Goal: Task Accomplishment & Management: Use online tool/utility

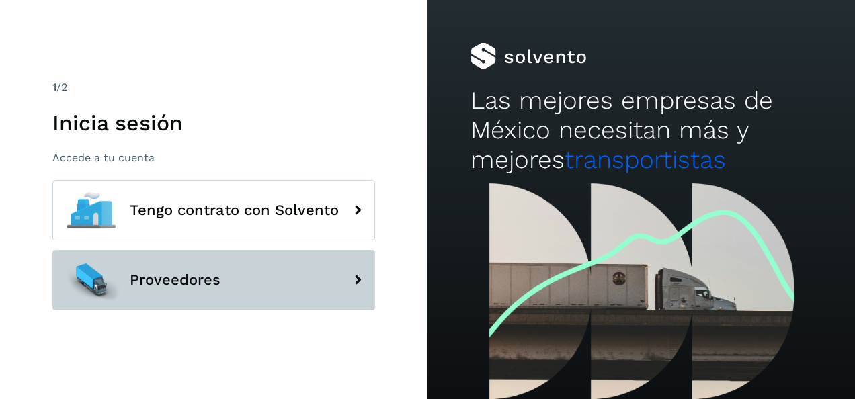
click at [196, 273] on span "Proveedores" at bounding box center [175, 280] width 91 height 16
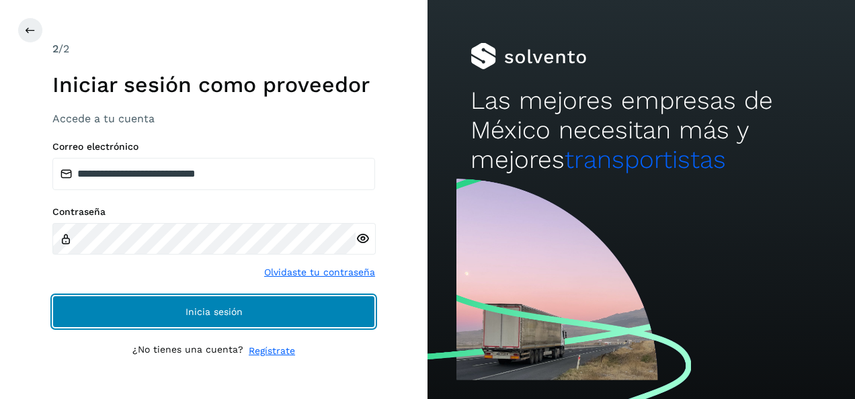
click at [211, 307] on span "Inicia sesión" at bounding box center [213, 311] width 57 height 9
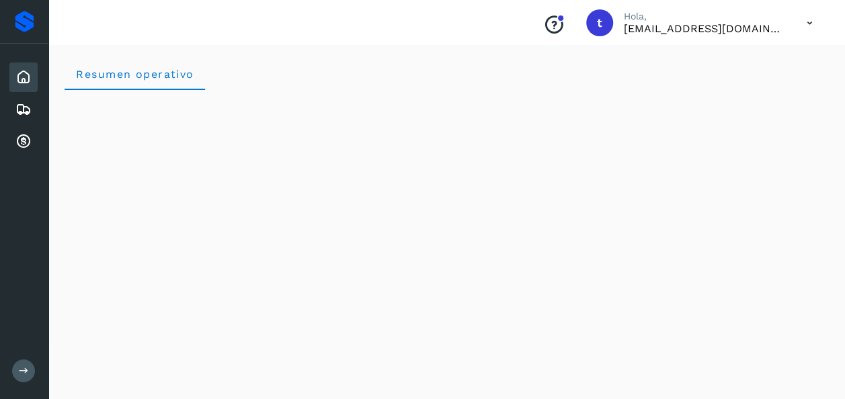
click at [19, 375] on icon at bounding box center [24, 371] width 10 height 10
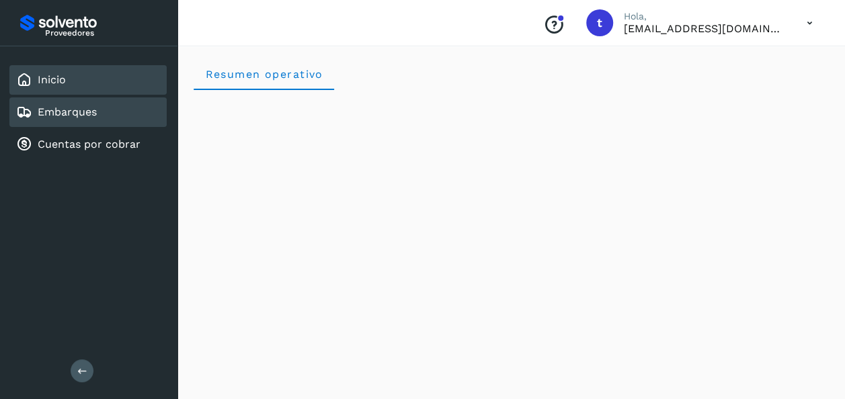
click at [58, 113] on link "Embarques" at bounding box center [67, 112] width 59 height 13
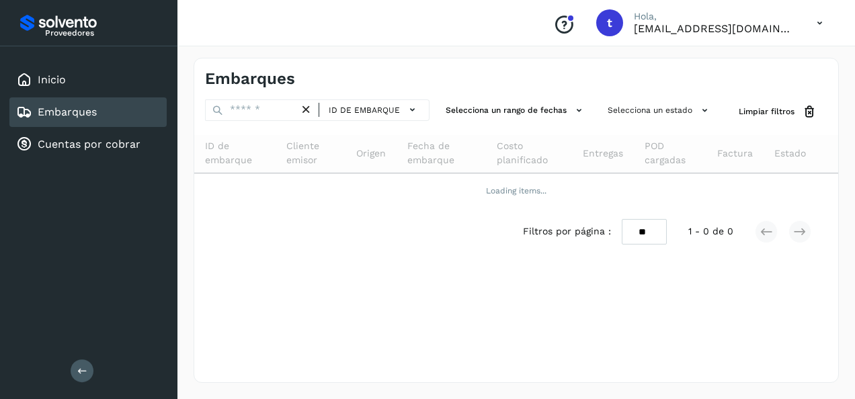
click at [58, 113] on link "Embarques" at bounding box center [67, 112] width 59 height 13
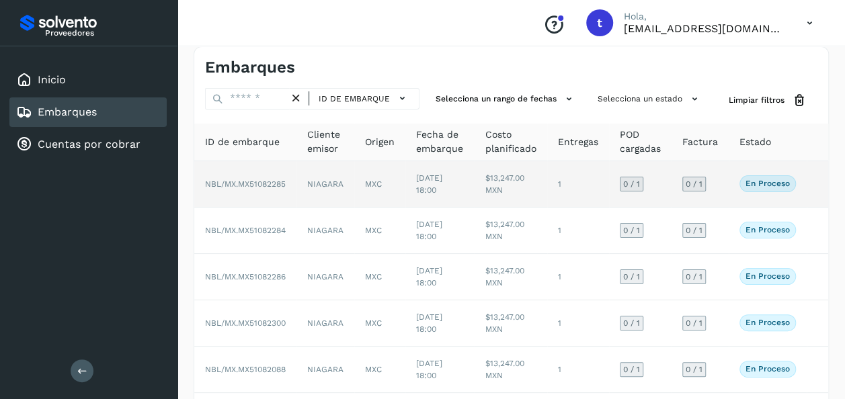
scroll to position [298, 0]
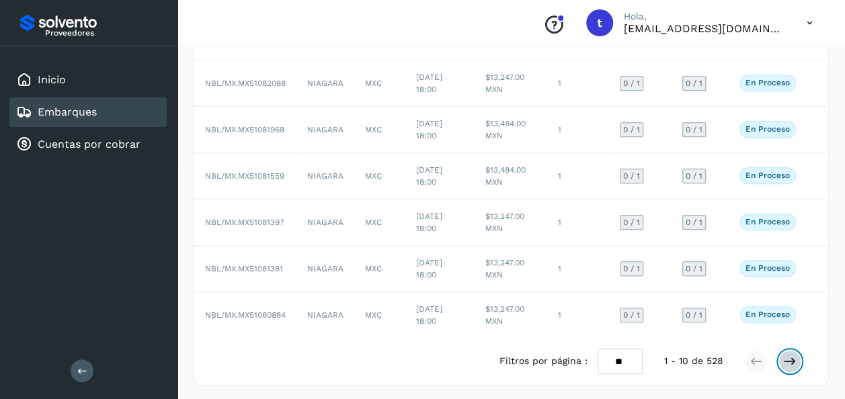
click at [790, 359] on icon at bounding box center [789, 361] width 13 height 13
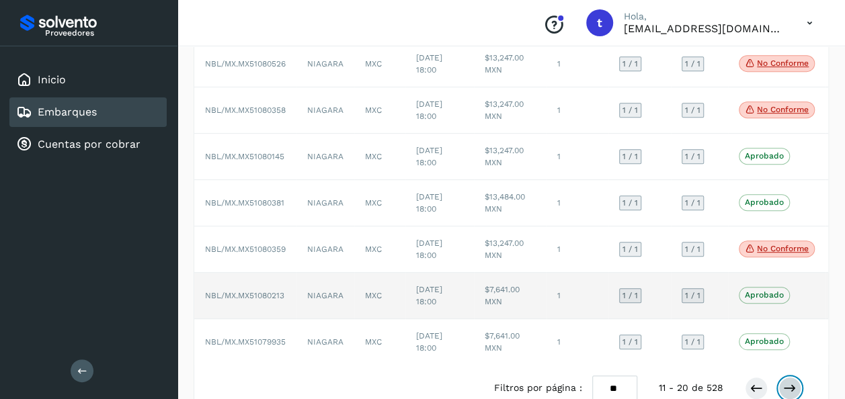
scroll to position [308, 0]
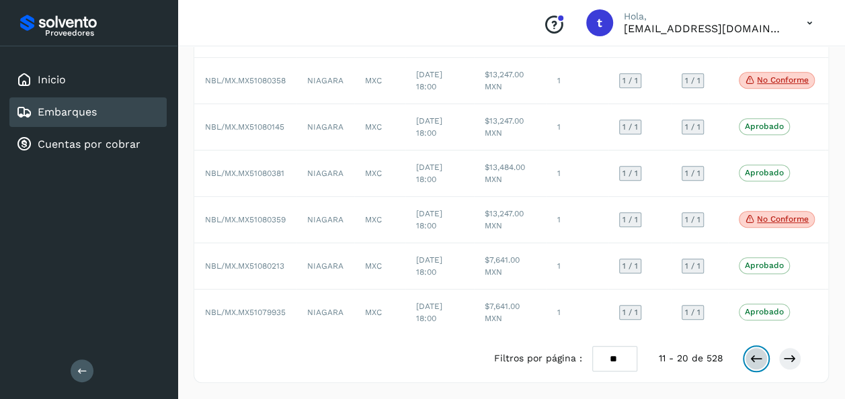
click at [753, 357] on icon at bounding box center [755, 358] width 13 height 13
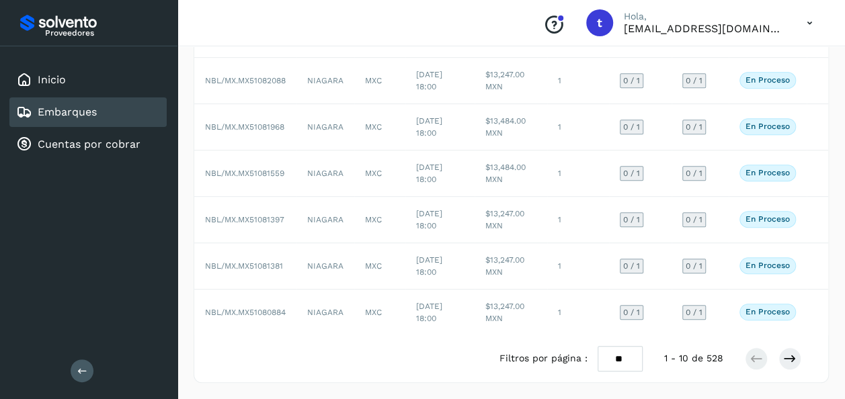
scroll to position [298, 0]
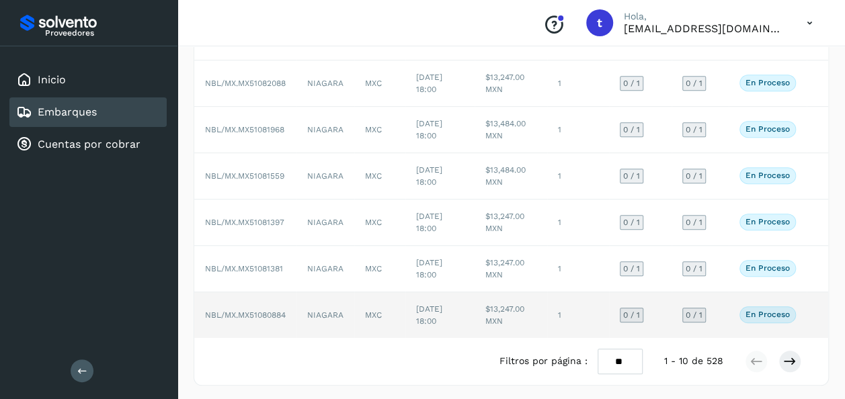
click at [811, 314] on td at bounding box center [817, 315] width 22 height 46
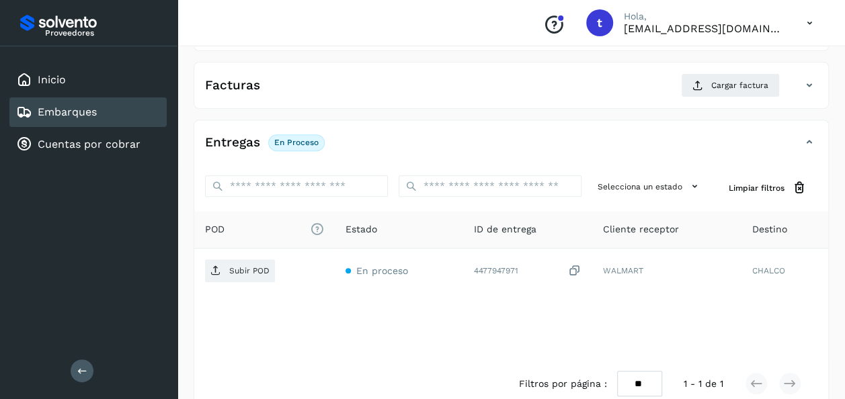
scroll to position [238, 0]
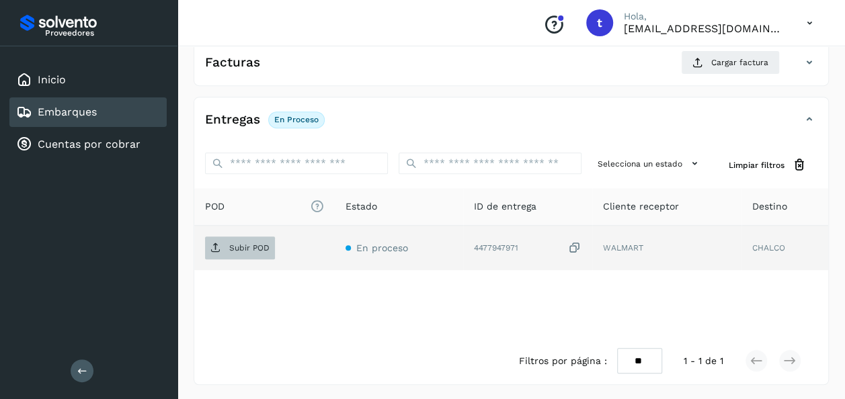
click at [242, 247] on p "Subir POD" at bounding box center [249, 247] width 40 height 9
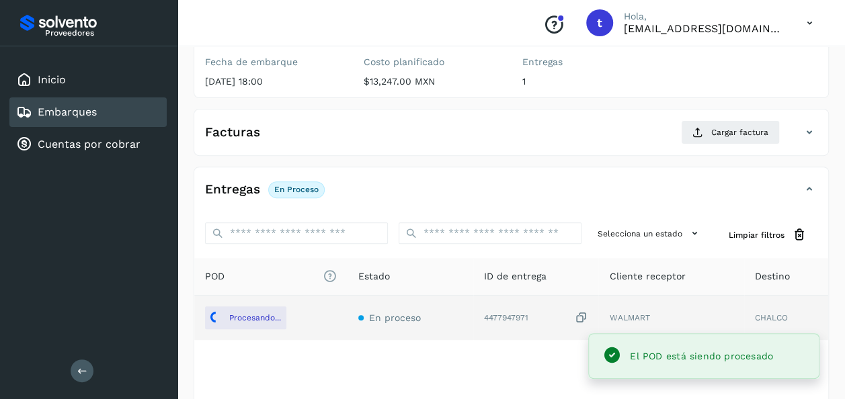
scroll to position [0, 0]
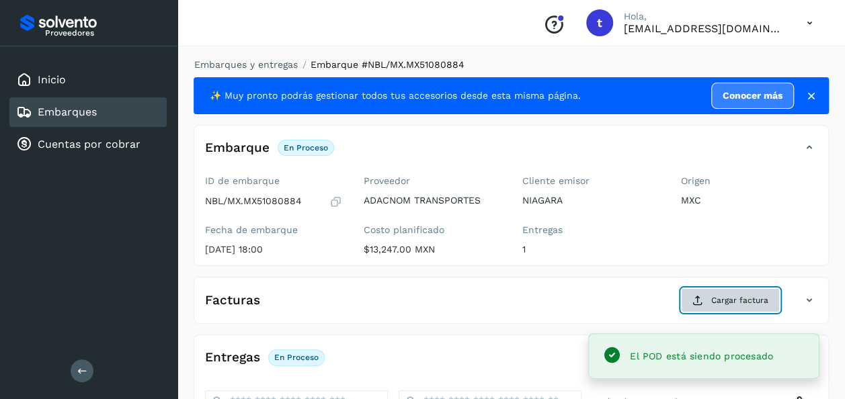
click at [731, 298] on span "Cargar factura" at bounding box center [739, 300] width 57 height 12
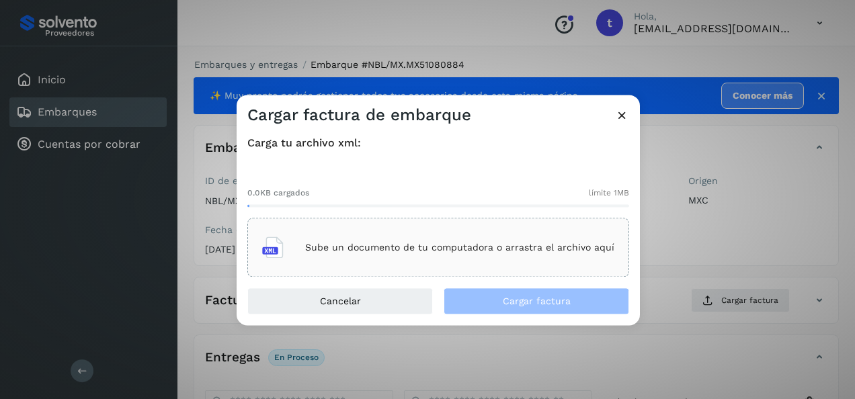
click at [460, 243] on p "Sube un documento de tu computadora o arrastra el archivo aquí" at bounding box center [459, 247] width 309 height 11
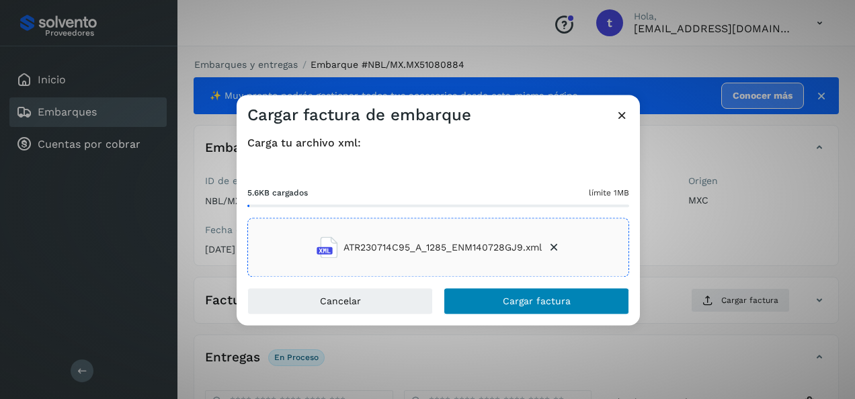
click at [534, 302] on span "Cargar factura" at bounding box center [537, 301] width 68 height 9
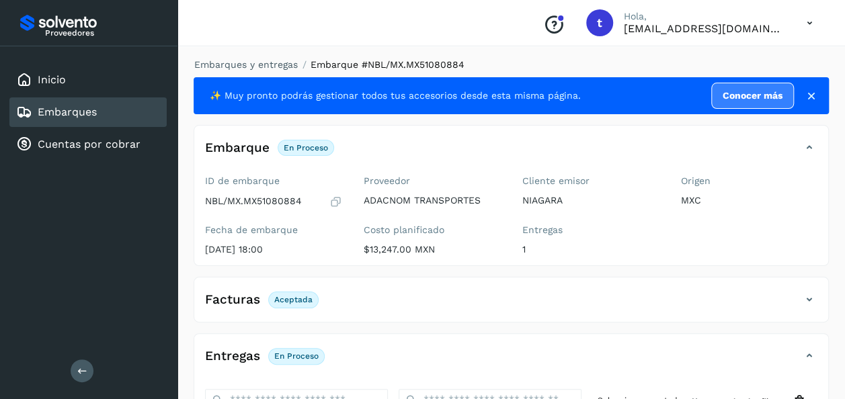
click at [93, 120] on div "Embarques" at bounding box center [87, 112] width 157 height 30
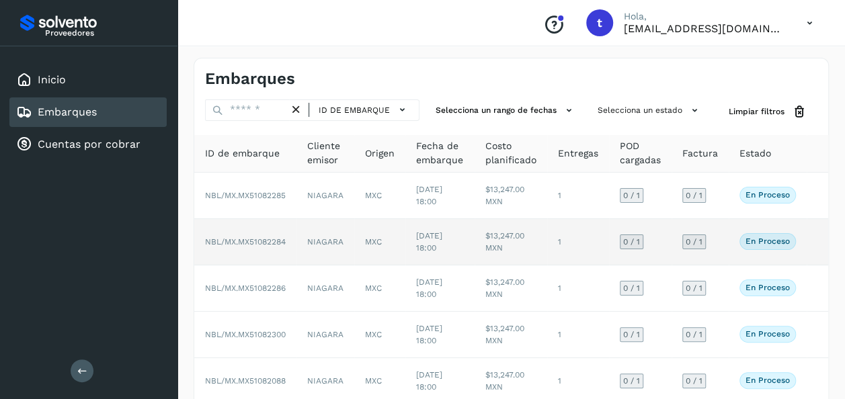
scroll to position [298, 0]
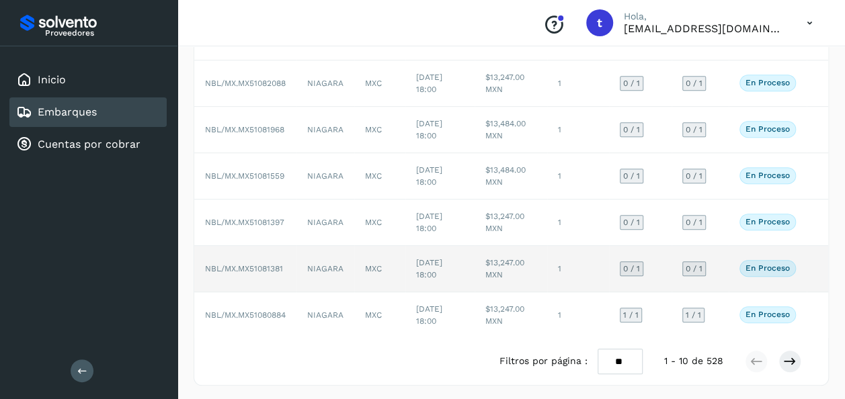
click at [812, 270] on td at bounding box center [817, 269] width 22 height 46
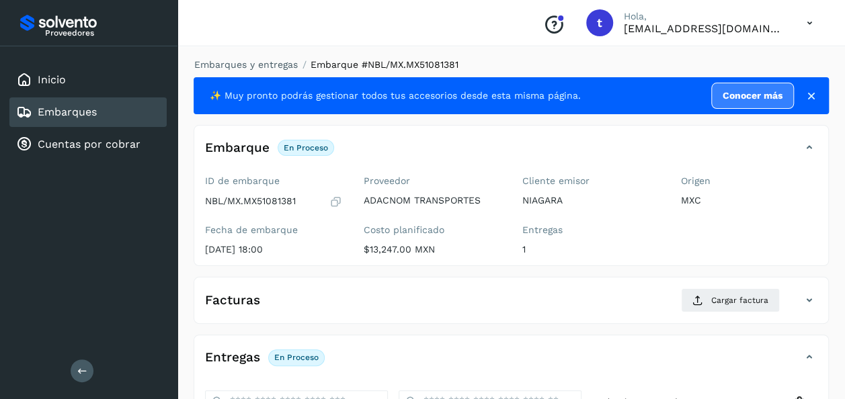
scroll to position [238, 0]
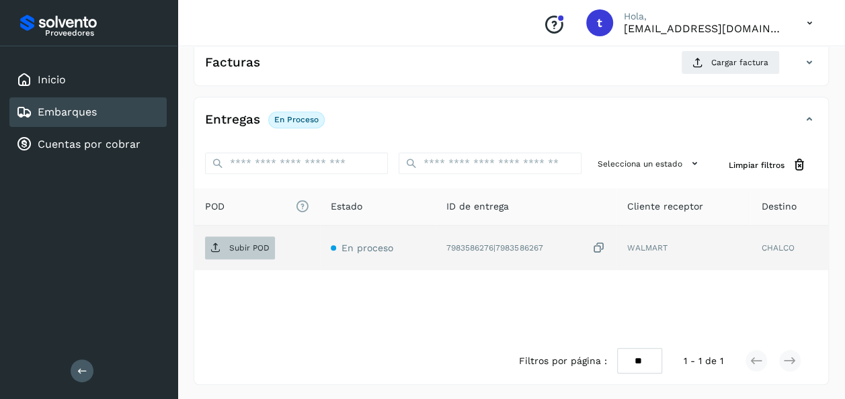
click at [237, 245] on p "Subir POD" at bounding box center [249, 247] width 40 height 9
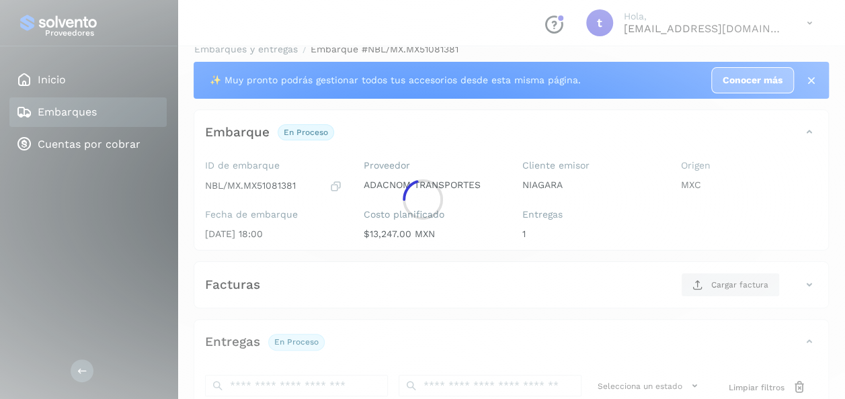
scroll to position [0, 0]
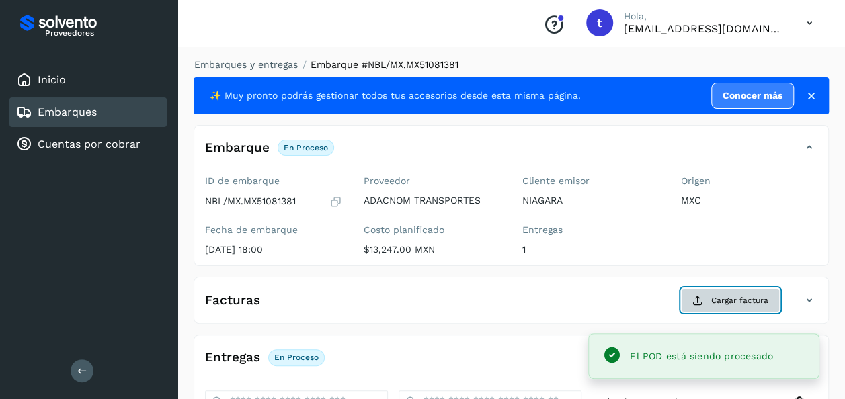
click at [737, 300] on span "Cargar factura" at bounding box center [739, 300] width 57 height 12
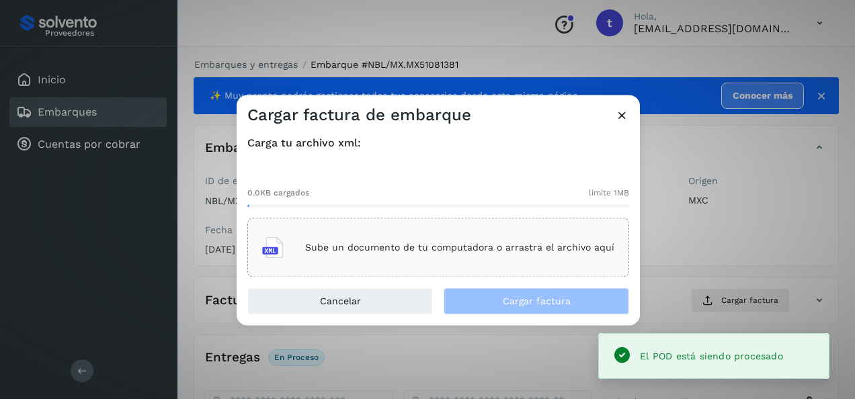
click at [497, 244] on p "Sube un documento de tu computadora o arrastra el archivo aquí" at bounding box center [459, 247] width 309 height 11
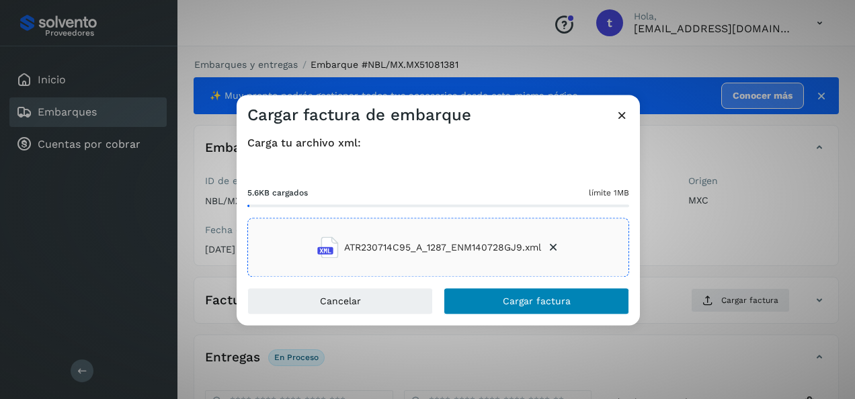
click at [536, 294] on button "Cargar factura" at bounding box center [536, 301] width 185 height 27
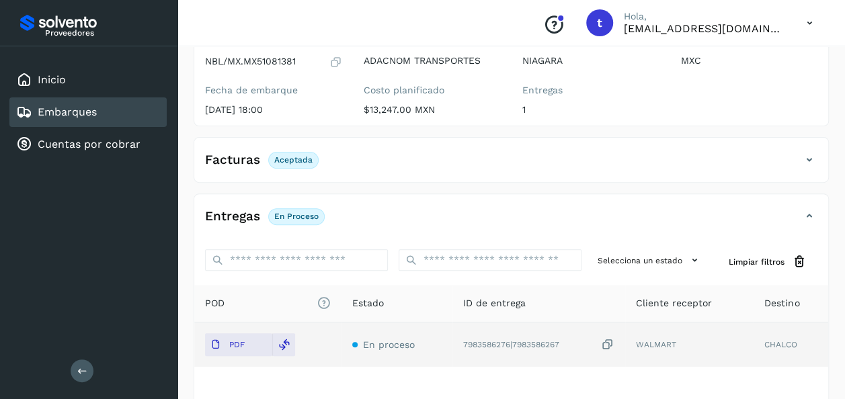
scroll to position [237, 0]
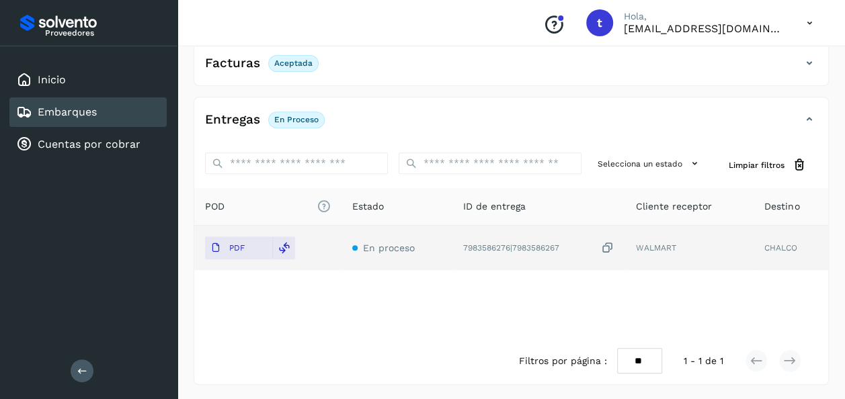
click at [81, 110] on link "Embarques" at bounding box center [67, 112] width 59 height 13
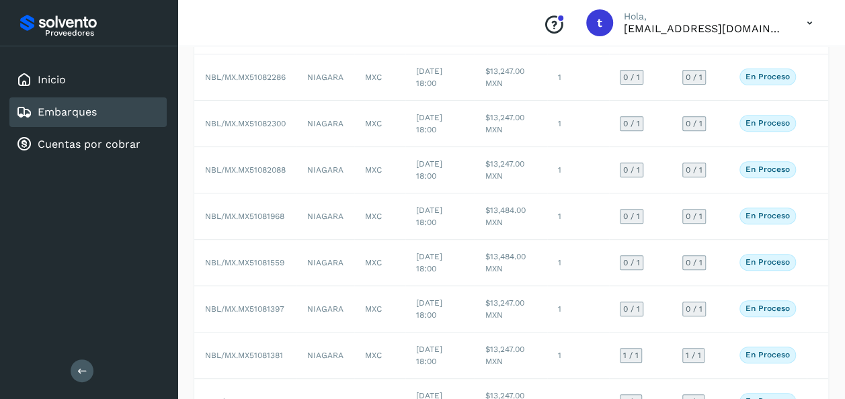
scroll to position [298, 0]
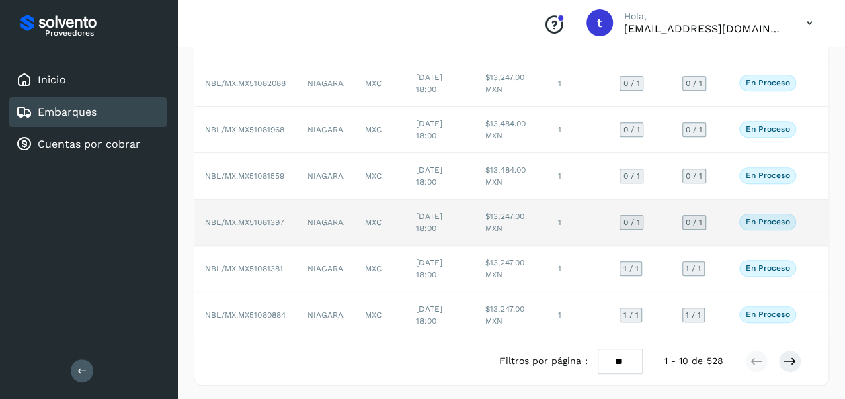
click at [809, 217] on td at bounding box center [817, 223] width 22 height 46
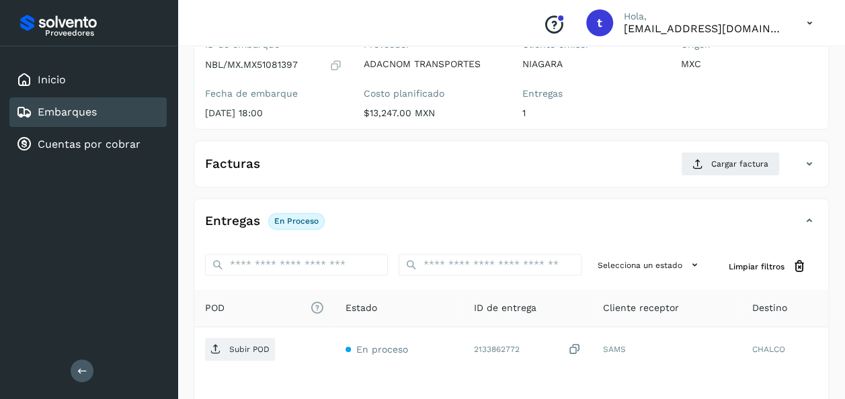
scroll to position [238, 0]
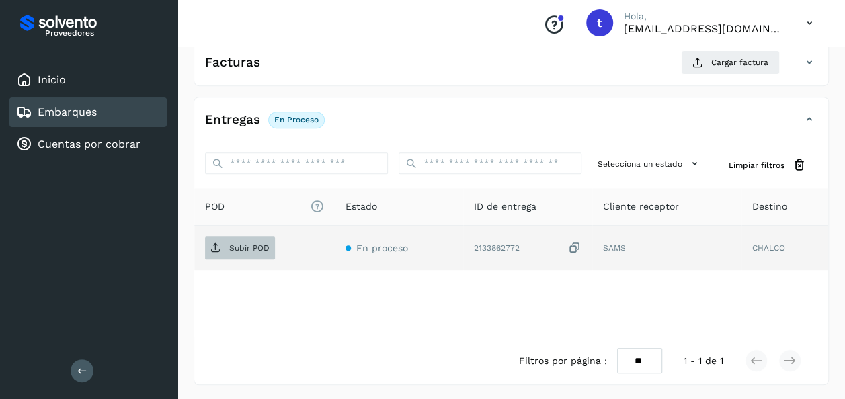
click at [233, 247] on p "Subir POD" at bounding box center [249, 247] width 40 height 9
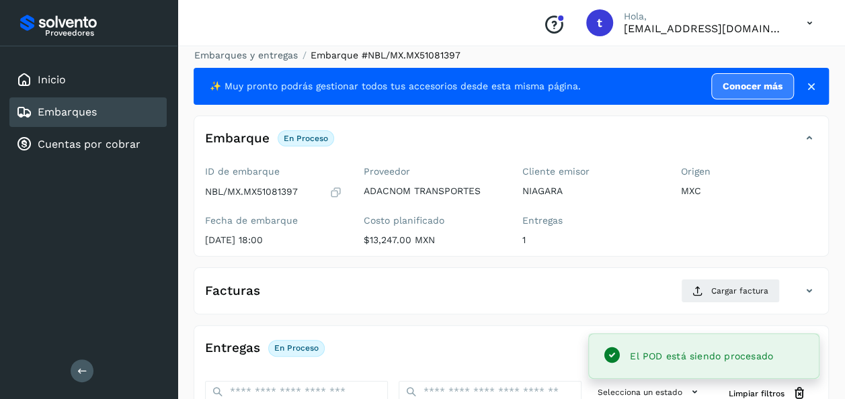
scroll to position [0, 0]
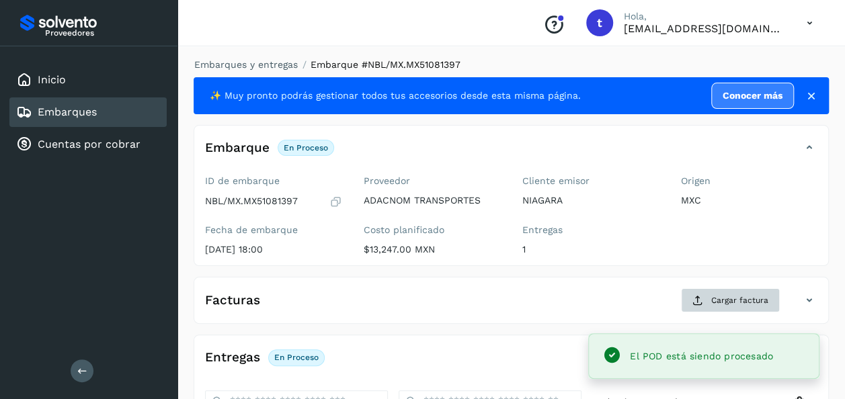
click at [739, 306] on button "Cargar factura" at bounding box center [730, 300] width 99 height 24
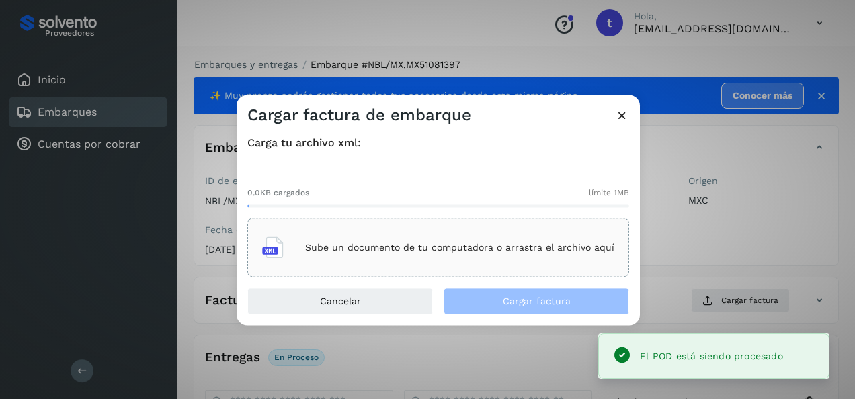
click at [468, 240] on div "Sube un documento de tu computadora o arrastra el archivo aquí" at bounding box center [438, 248] width 352 height 36
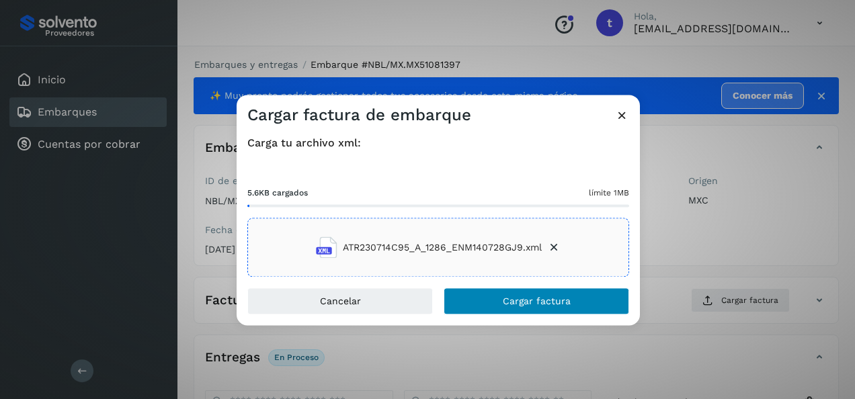
click at [547, 310] on button "Cargar factura" at bounding box center [536, 301] width 185 height 27
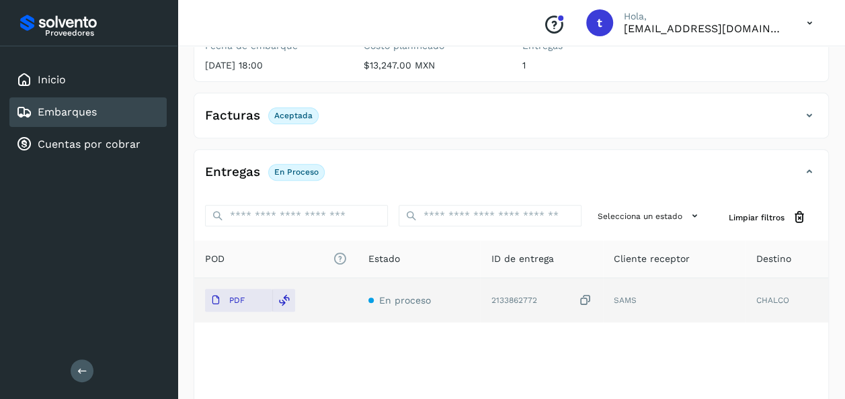
scroll to position [189, 0]
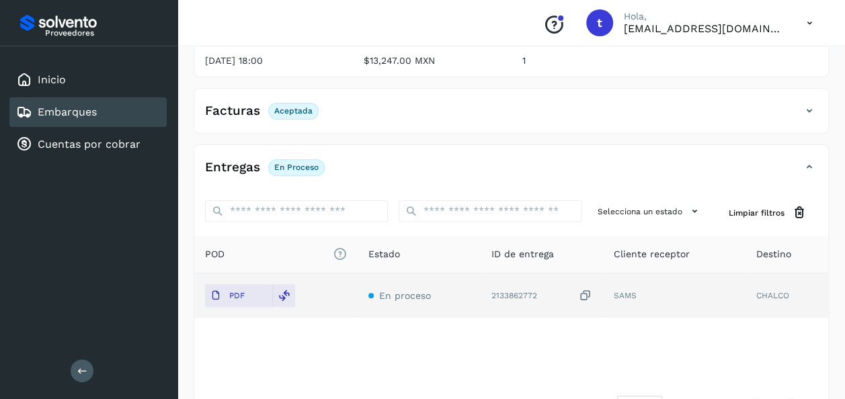
click at [77, 110] on link "Embarques" at bounding box center [67, 112] width 59 height 13
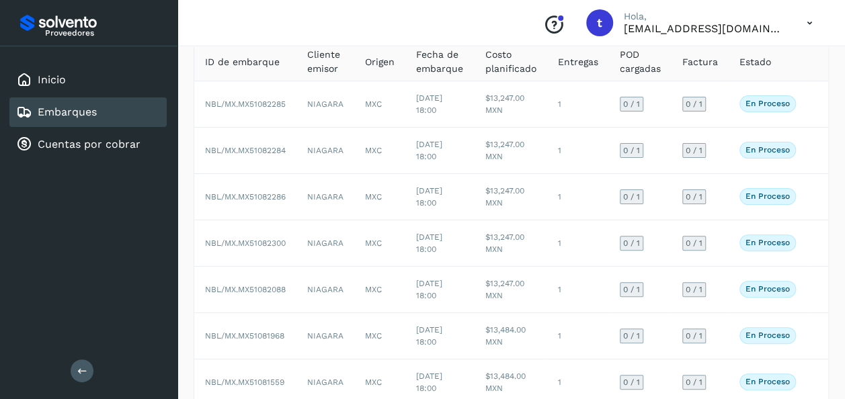
scroll to position [92, 0]
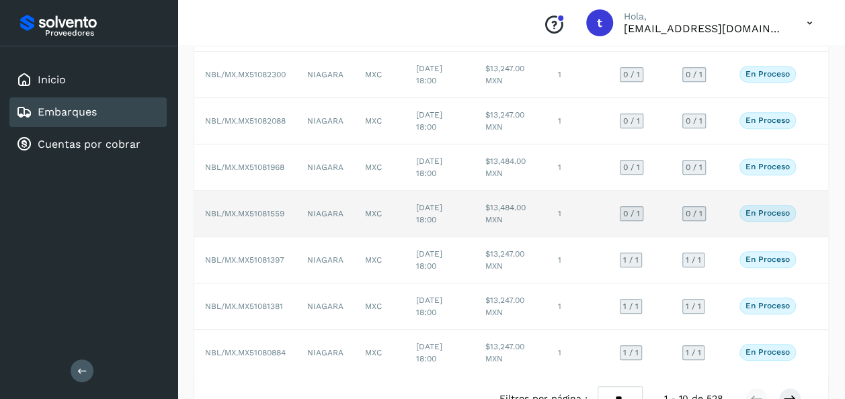
click at [812, 212] on td at bounding box center [817, 214] width 22 height 46
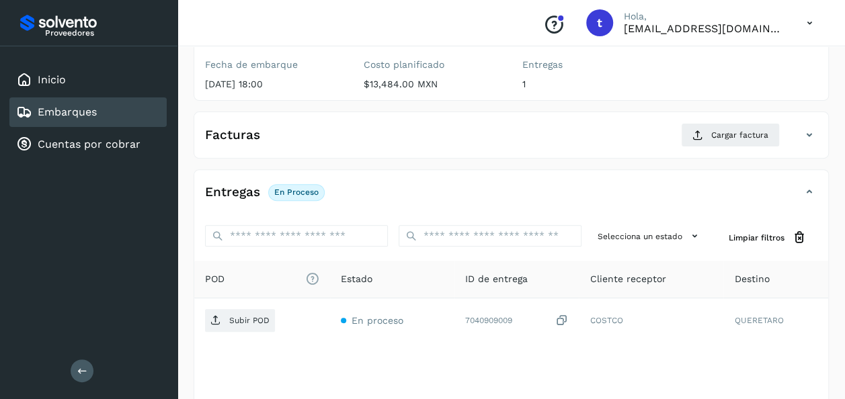
scroll to position [238, 0]
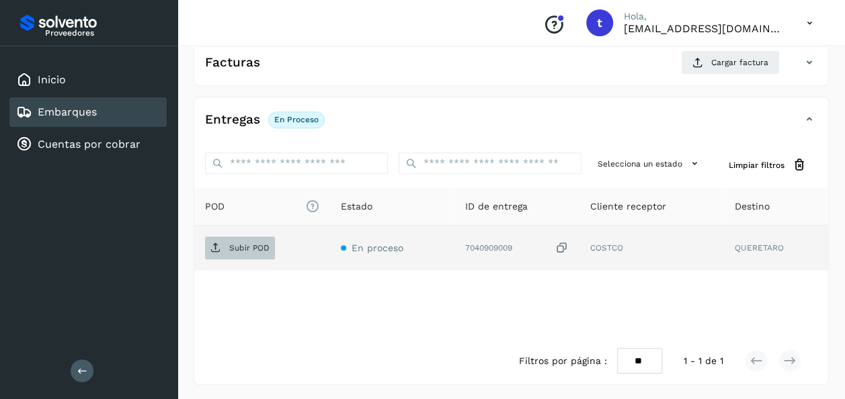
click at [245, 243] on p "Subir POD" at bounding box center [249, 247] width 40 height 9
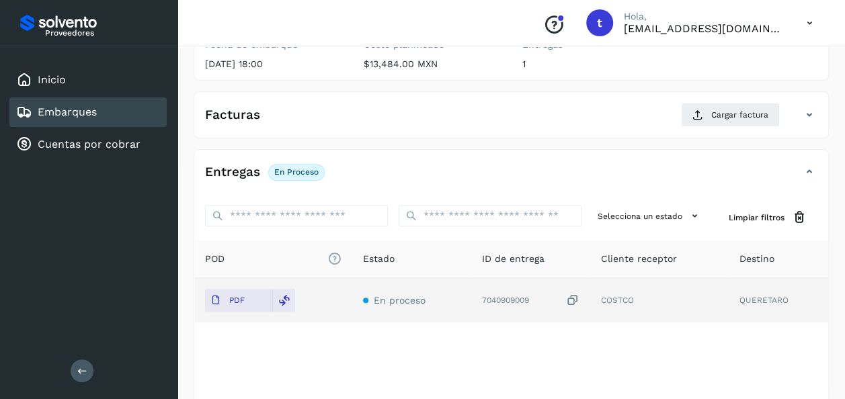
scroll to position [0, 0]
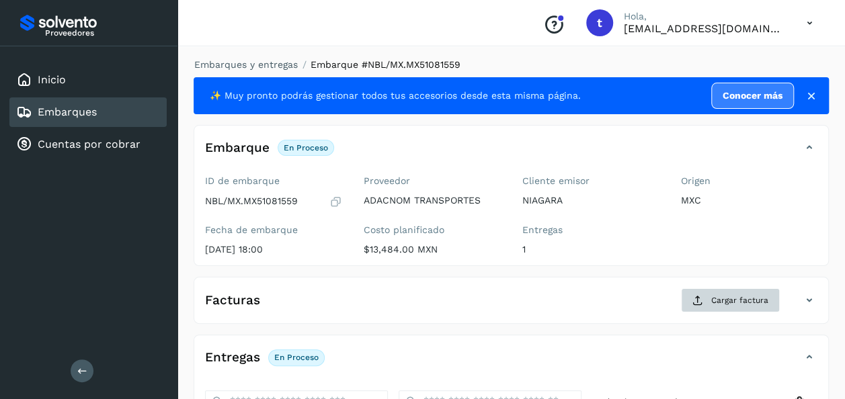
click at [736, 302] on span "Cargar factura" at bounding box center [739, 300] width 57 height 12
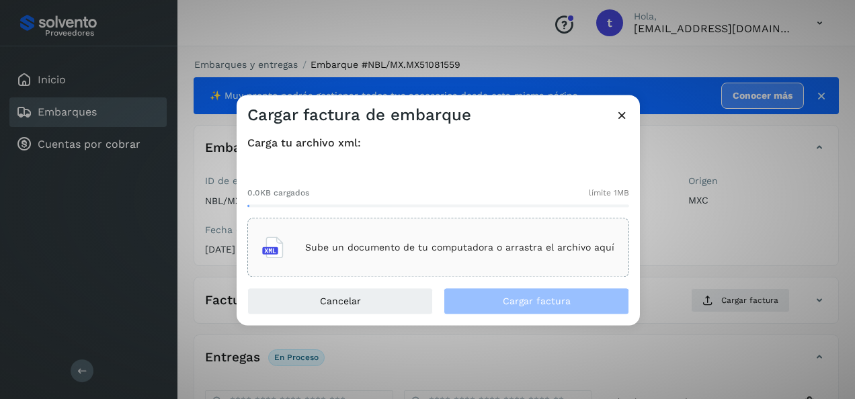
click at [472, 243] on p "Sube un documento de tu computadora o arrastra el archivo aquí" at bounding box center [459, 247] width 309 height 11
click at [450, 249] on p "Sube un documento de tu computadora o arrastra el archivo aquí" at bounding box center [459, 247] width 309 height 11
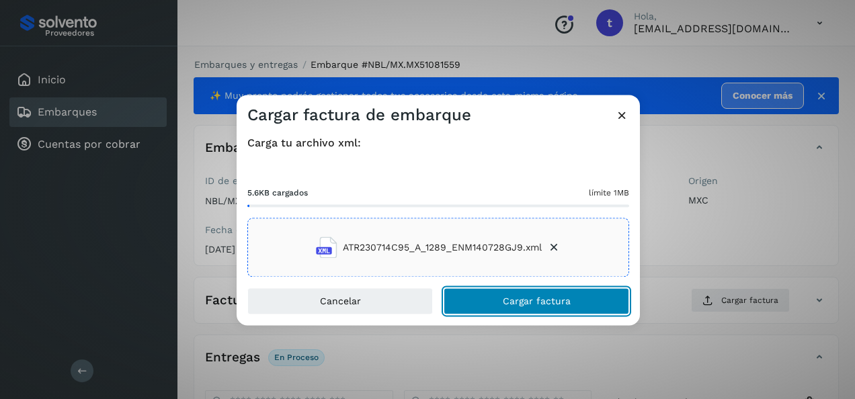
click at [544, 304] on span "Cargar factura" at bounding box center [537, 301] width 68 height 9
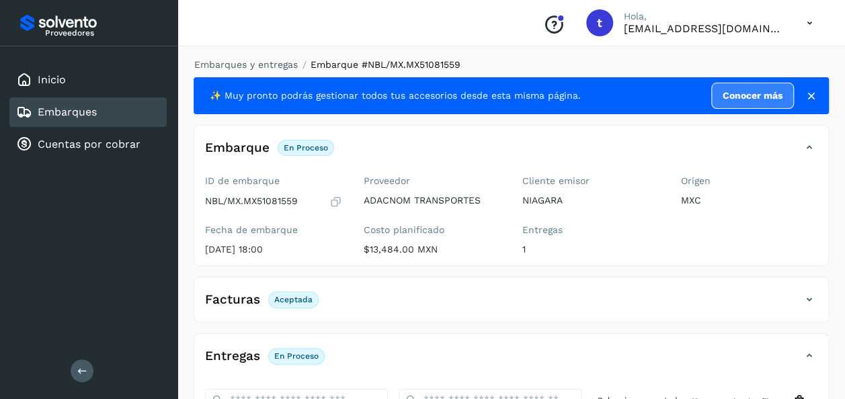
click at [79, 113] on link "Embarques" at bounding box center [67, 112] width 59 height 13
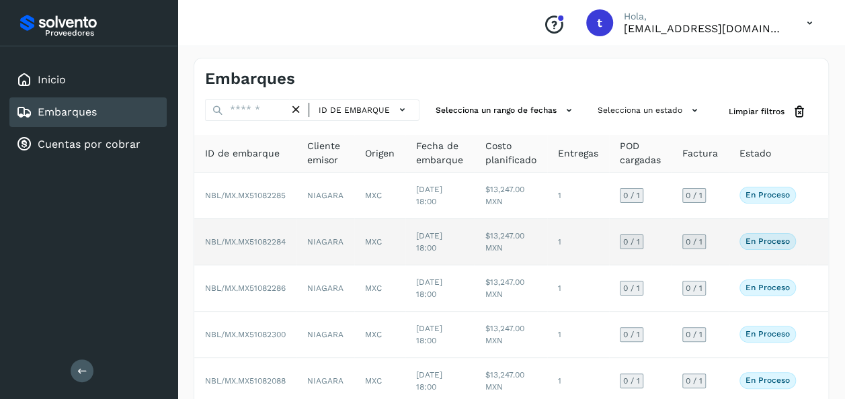
scroll to position [262, 0]
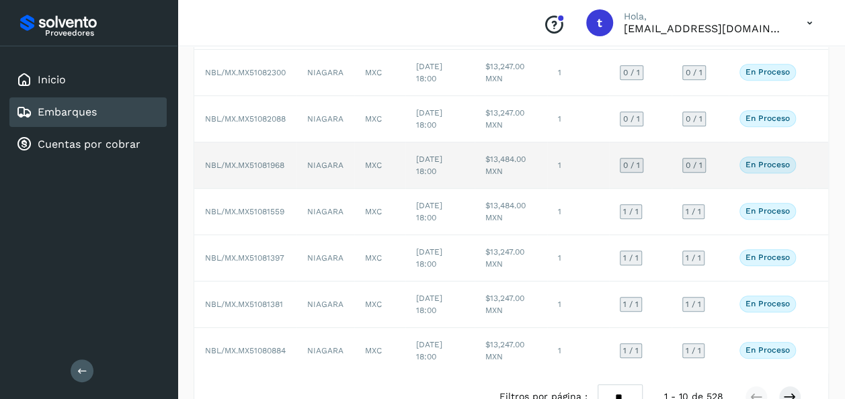
click at [806, 165] on td at bounding box center [817, 165] width 22 height 46
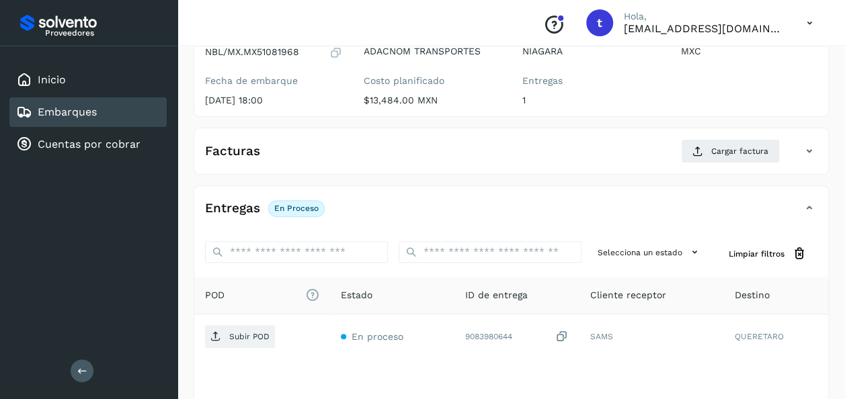
scroll to position [238, 0]
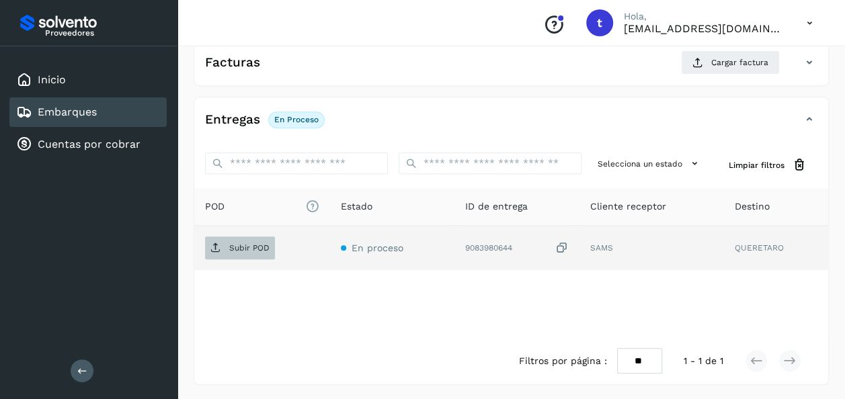
click at [246, 247] on p "Subir POD" at bounding box center [249, 247] width 40 height 9
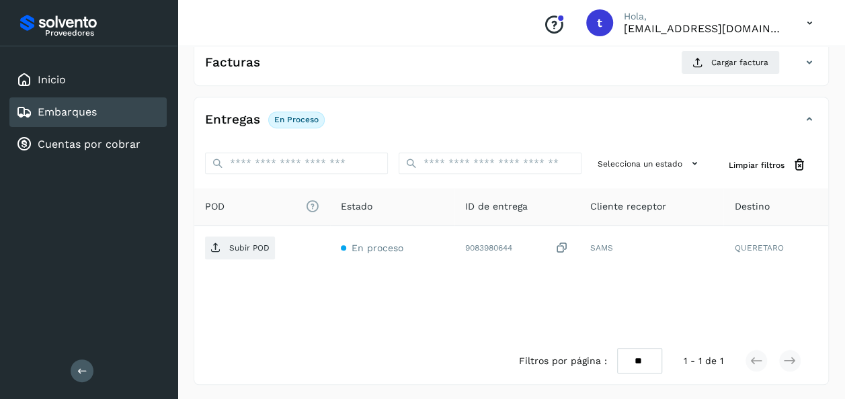
click at [87, 110] on link "Embarques" at bounding box center [67, 112] width 59 height 13
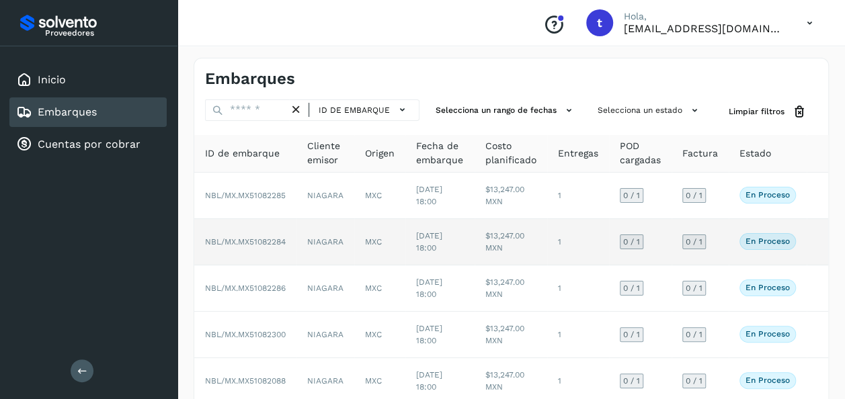
click at [808, 241] on td at bounding box center [817, 242] width 22 height 46
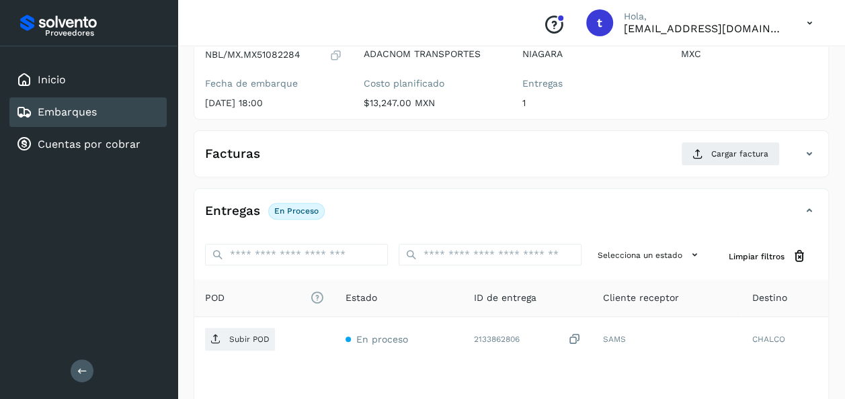
scroll to position [238, 0]
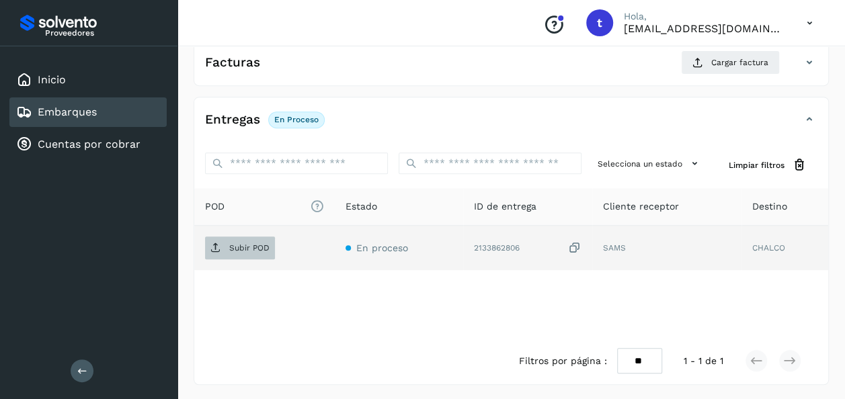
click at [243, 243] on p "Subir POD" at bounding box center [249, 247] width 40 height 9
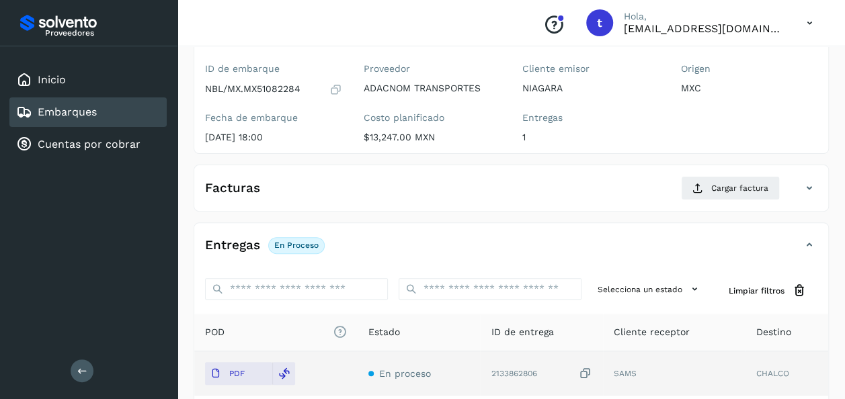
scroll to position [0, 0]
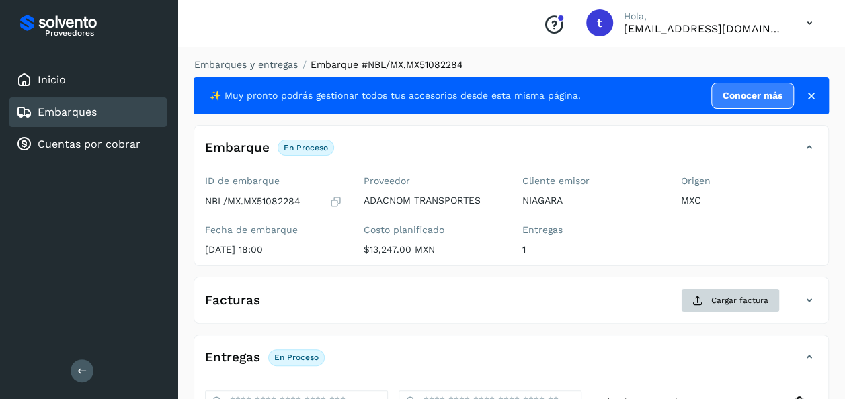
click at [729, 297] on span "Cargar factura" at bounding box center [739, 300] width 57 height 12
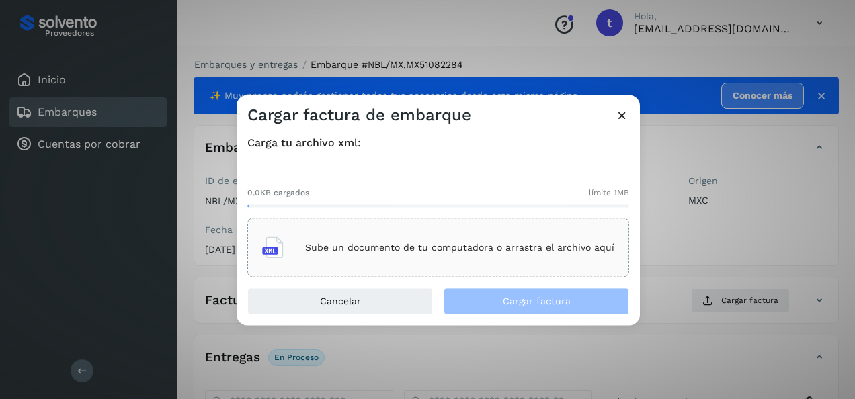
click at [486, 246] on p "Sube un documento de tu computadora o arrastra el archivo aquí" at bounding box center [459, 247] width 309 height 11
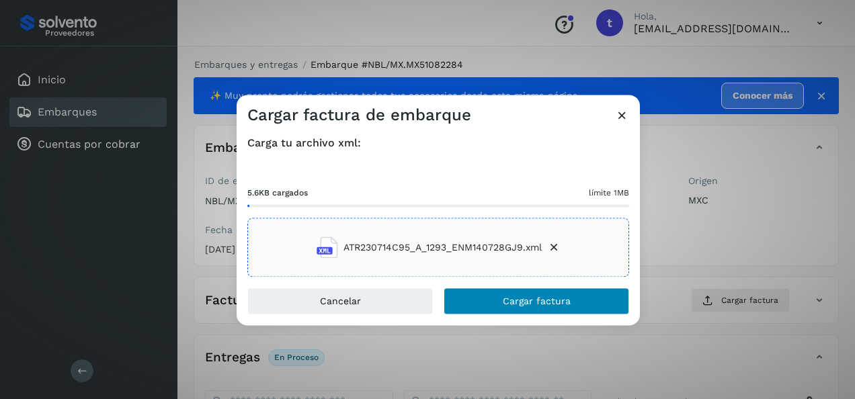
click at [538, 301] on span "Cargar factura" at bounding box center [537, 301] width 68 height 9
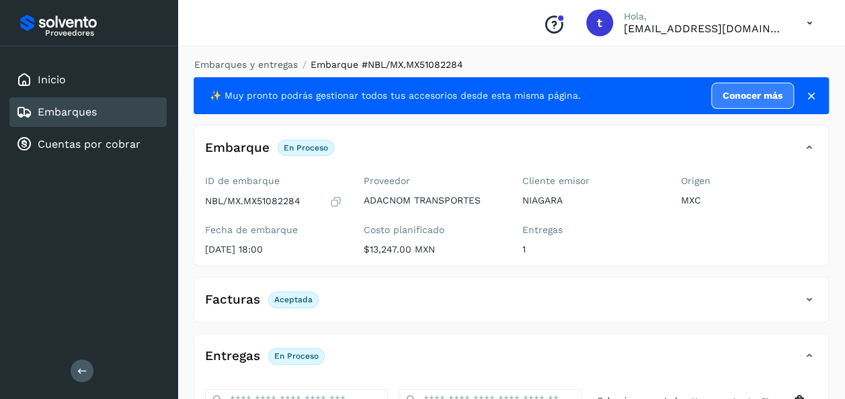
click at [77, 112] on link "Embarques" at bounding box center [67, 112] width 59 height 13
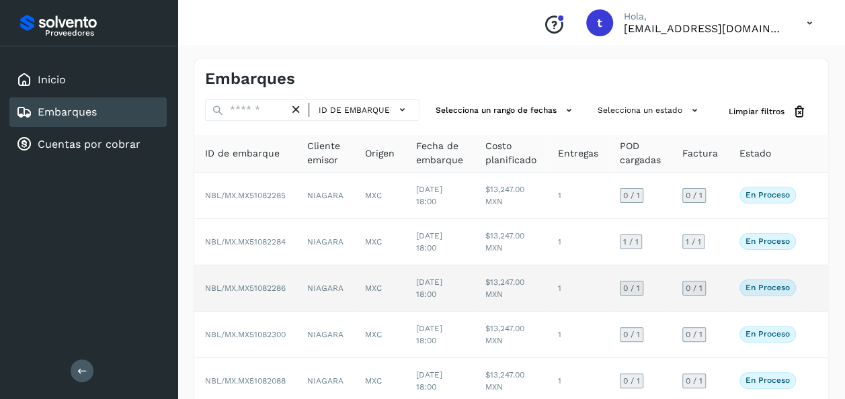
click at [806, 286] on td at bounding box center [817, 288] width 22 height 46
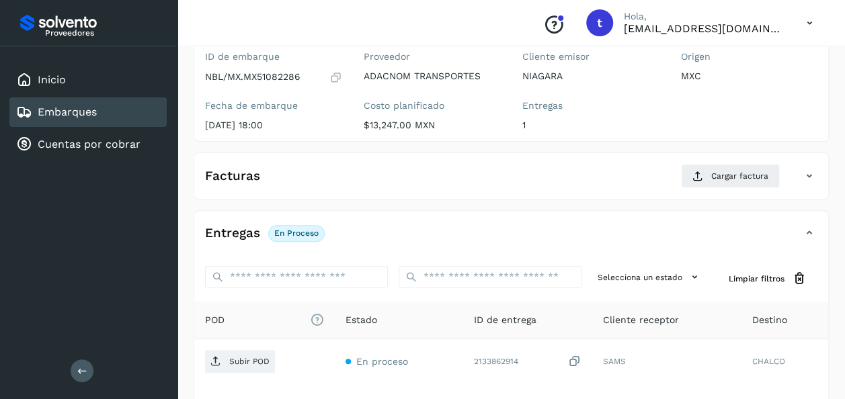
scroll to position [238, 0]
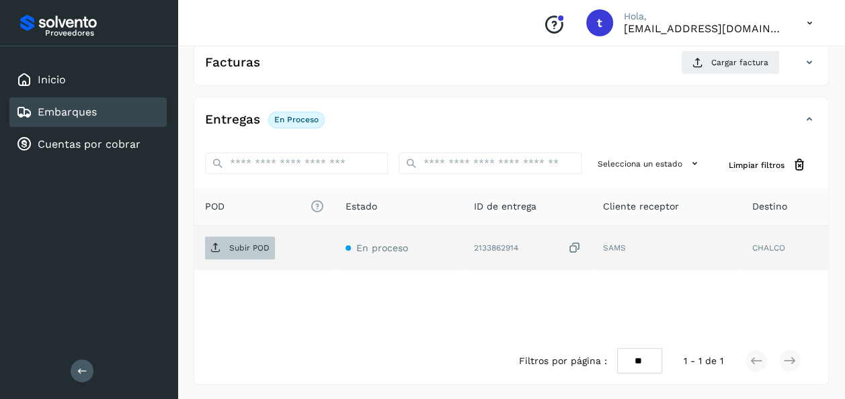
click at [244, 243] on p "Subir POD" at bounding box center [249, 247] width 40 height 9
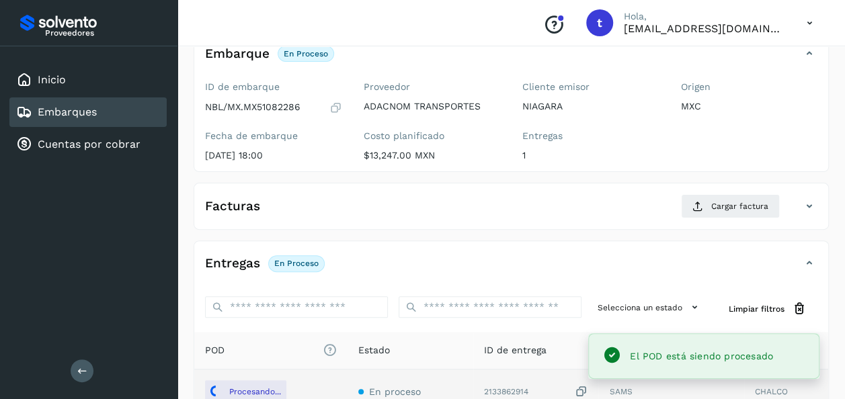
scroll to position [89, 0]
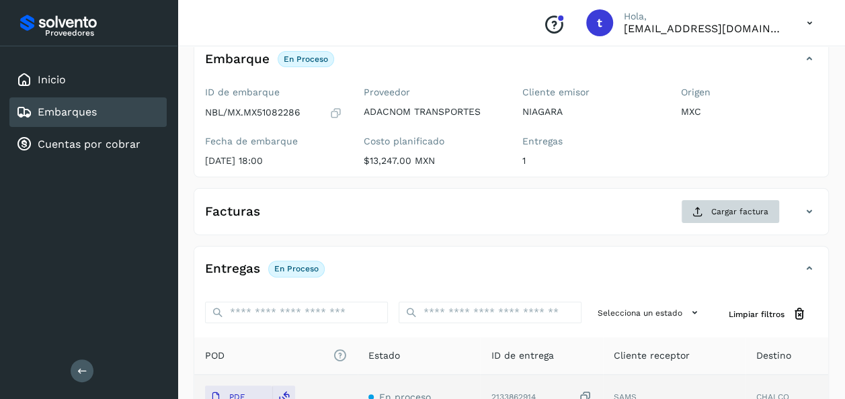
click at [731, 208] on span "Cargar factura" at bounding box center [739, 212] width 57 height 12
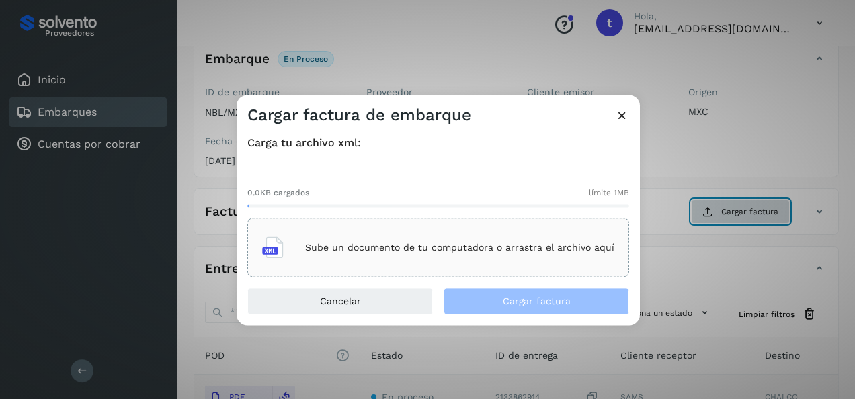
click at [438, 243] on p "Sube un documento de tu computadora o arrastra el archivo aquí" at bounding box center [459, 247] width 309 height 11
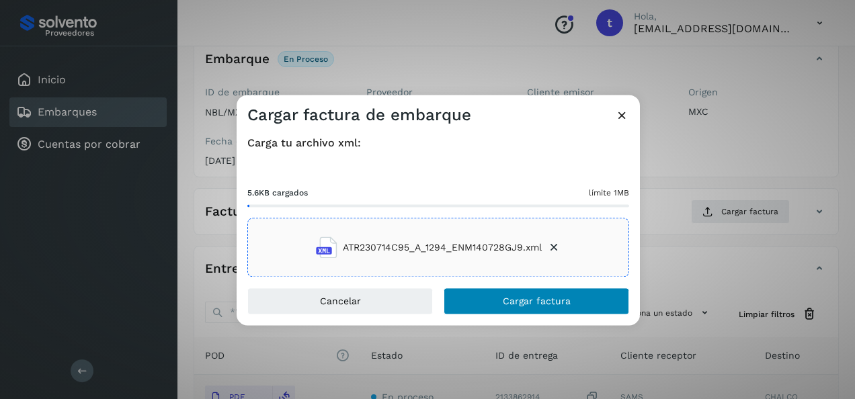
click at [538, 302] on span "Cargar factura" at bounding box center [537, 301] width 68 height 9
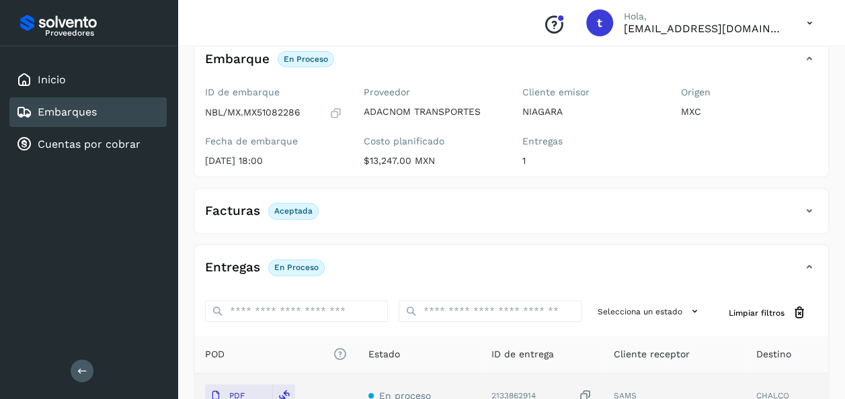
click at [76, 106] on link "Embarques" at bounding box center [67, 112] width 59 height 13
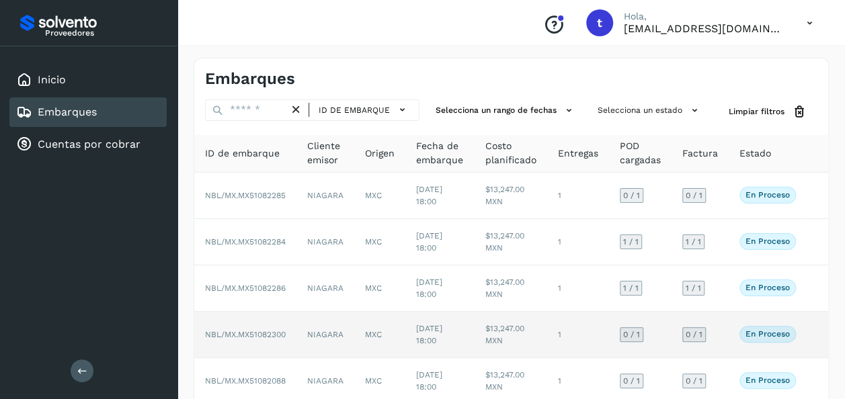
click at [806, 337] on td at bounding box center [817, 335] width 22 height 46
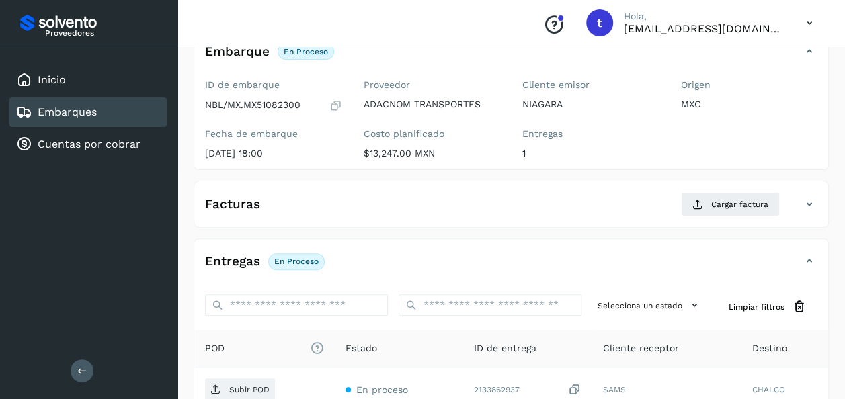
scroll to position [238, 0]
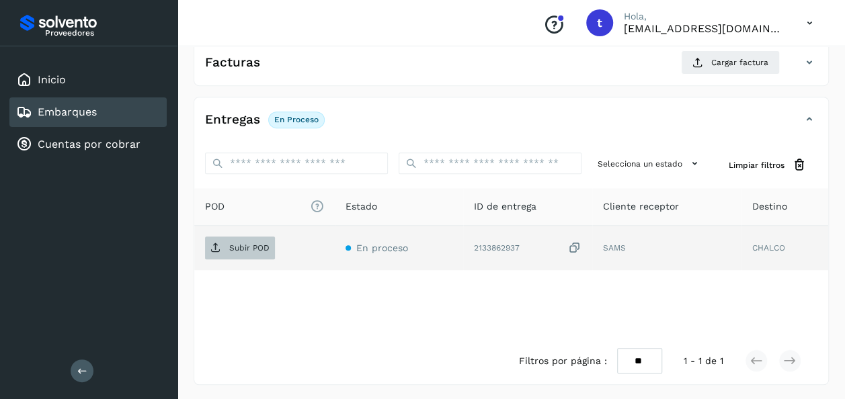
click at [246, 247] on p "Subir POD" at bounding box center [249, 247] width 40 height 9
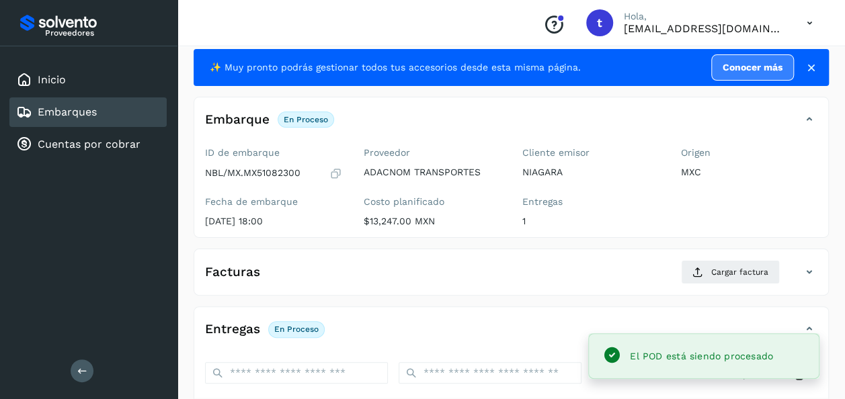
scroll to position [89, 0]
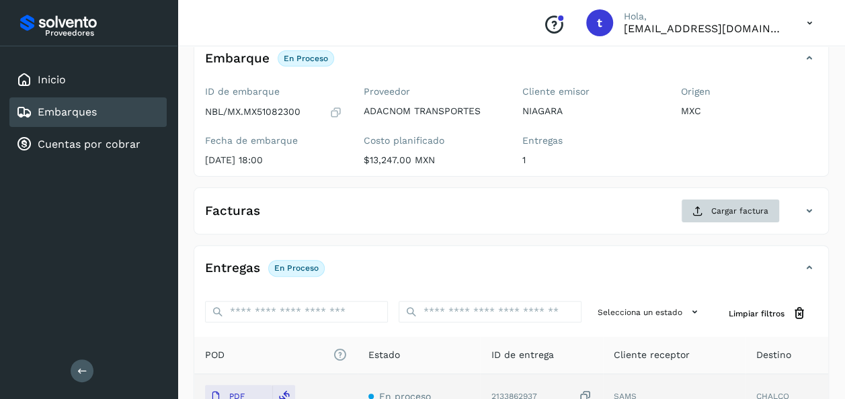
click at [733, 206] on span "Cargar factura" at bounding box center [739, 211] width 57 height 12
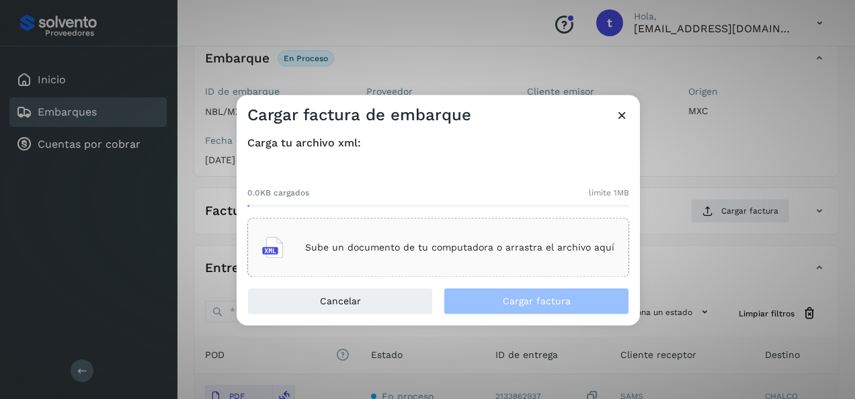
click at [449, 237] on div "Sube un documento de tu computadora o arrastra el archivo aquí" at bounding box center [438, 248] width 352 height 36
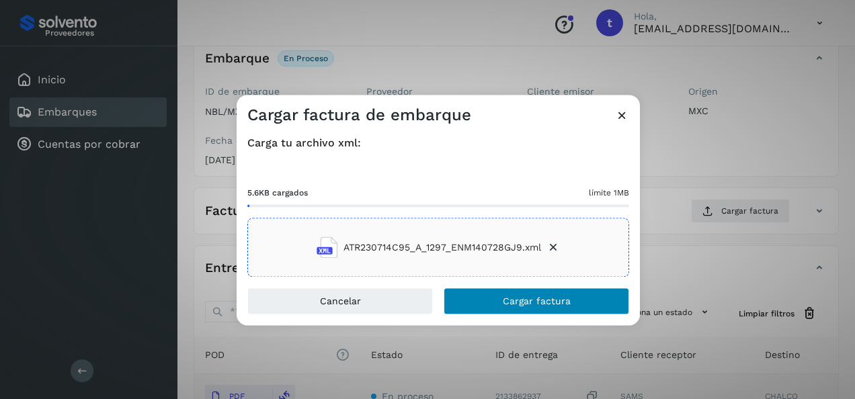
click at [545, 308] on button "Cargar factura" at bounding box center [536, 301] width 185 height 27
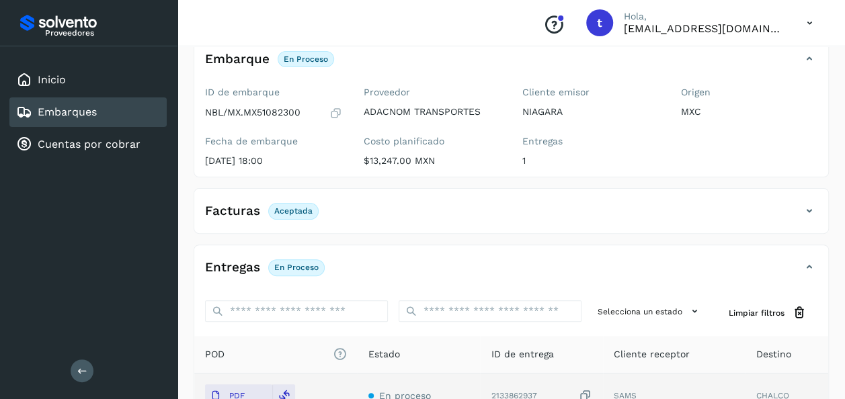
scroll to position [0, 0]
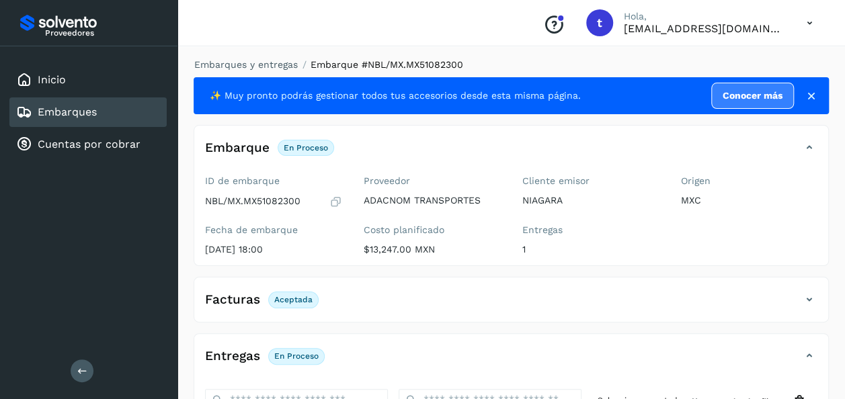
click at [87, 111] on link "Embarques" at bounding box center [67, 112] width 59 height 13
